Goal: Task Accomplishment & Management: Manage account settings

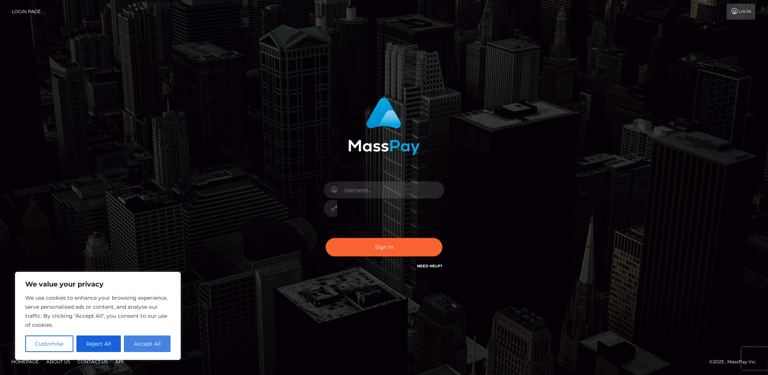
type input "marieclaude"
click at [133, 351] on button "Accept All" at bounding box center [147, 344] width 47 height 17
checkbox input "true"
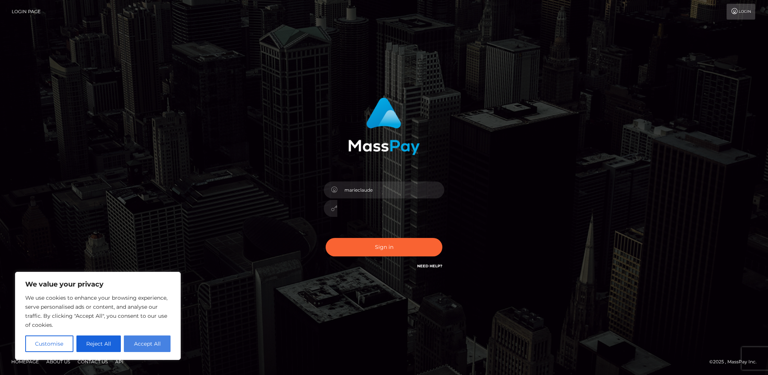
checkbox input "true"
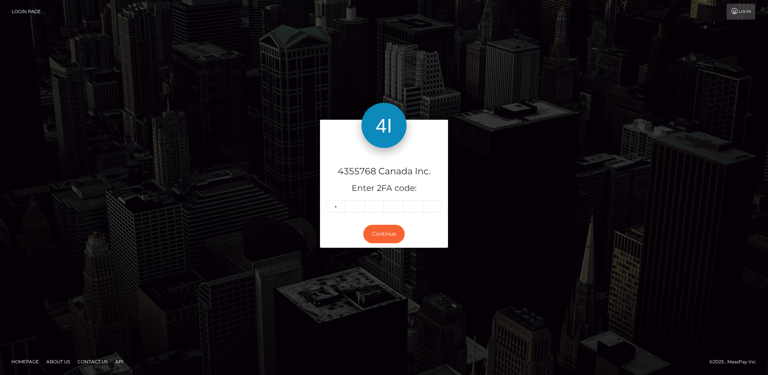
type input "3"
type input "1"
type input "3"
type input "9"
type input "4"
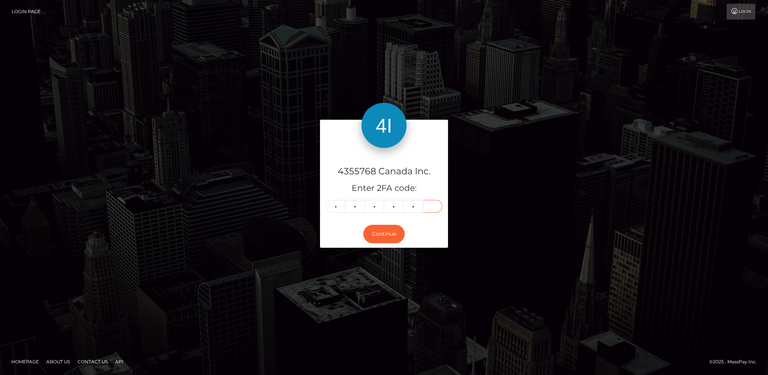
type input "6"
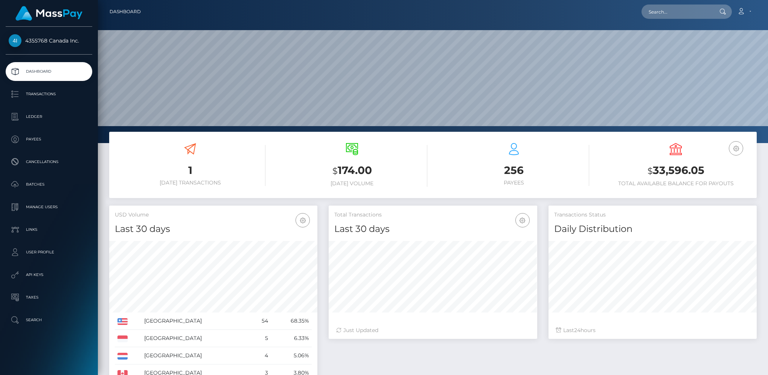
scroll to position [133, 208]
click at [32, 229] on p "Links" at bounding box center [49, 229] width 81 height 11
